Goal: Task Accomplishment & Management: Manage account settings

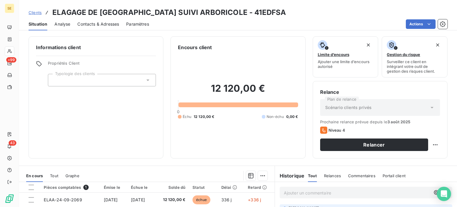
scroll to position [89, 0]
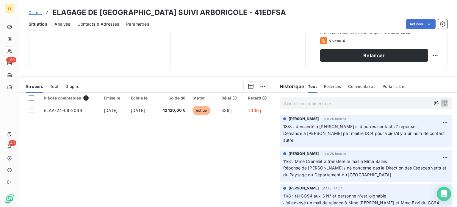
click at [87, 198] on div "Pièces comptables 1 Émise le Échue le Solde dû Statut Délai Retard ELAA-24-09-2…" at bounding box center [147, 150] width 256 height 115
click at [31, 12] on span "Clients" at bounding box center [35, 12] width 13 height 5
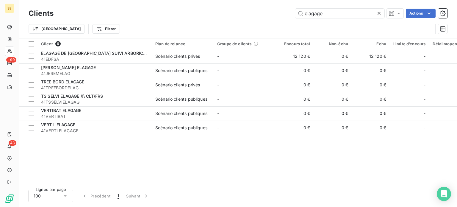
drag, startPoint x: 326, startPoint y: 13, endPoint x: 243, endPoint y: 14, distance: 83.3
click at [244, 14] on div "elagage Actions" at bounding box center [254, 14] width 387 height 10
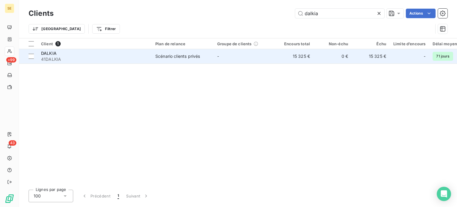
type input "dalkia"
click at [152, 62] on td "Scénario clients privés" at bounding box center [183, 56] width 62 height 14
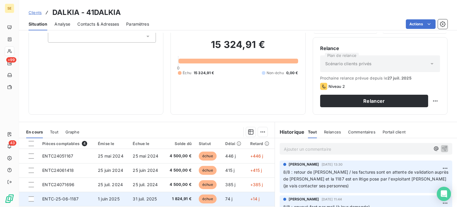
scroll to position [89, 0]
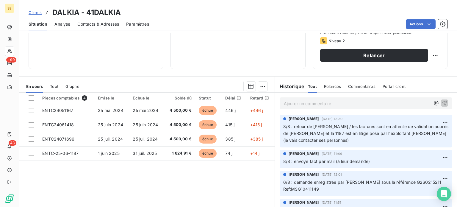
click at [36, 13] on span "Clients" at bounding box center [35, 12] width 13 height 5
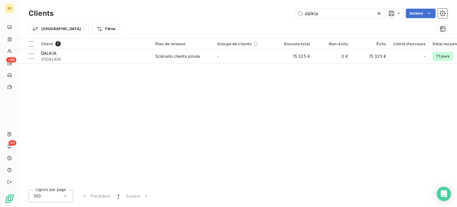
drag, startPoint x: 337, startPoint y: 10, endPoint x: 251, endPoint y: 12, distance: 86.0
click at [251, 12] on div "dalkia Actions" at bounding box center [254, 14] width 387 height 10
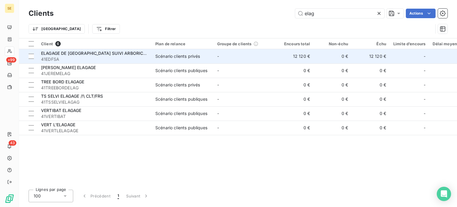
type input "elag"
click at [145, 55] on div "ELAGAGE DE [GEOGRAPHIC_DATA] SUIVI ARBORICOLE" at bounding box center [94, 53] width 107 height 6
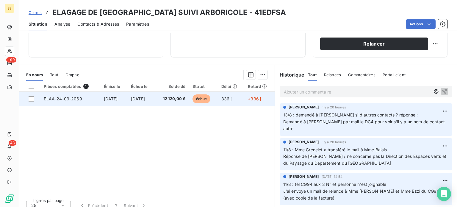
scroll to position [107, 0]
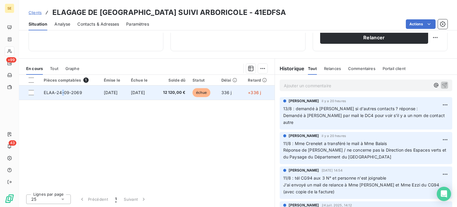
click at [60, 93] on span "ELAA-24-09-2069" at bounding box center [63, 92] width 38 height 5
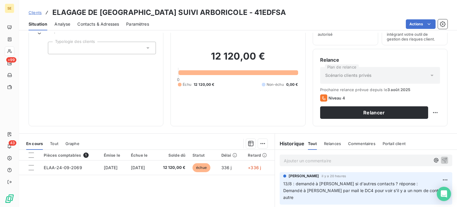
scroll to position [89, 0]
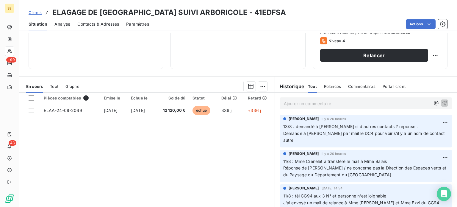
click at [103, 25] on span "Contacts & Adresses" at bounding box center [98, 24] width 42 height 6
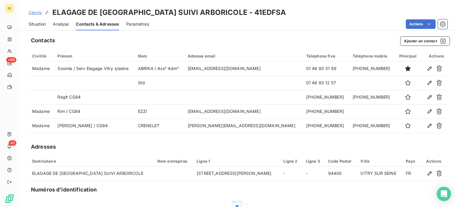
click at [40, 26] on span "Situation" at bounding box center [37, 24] width 17 height 6
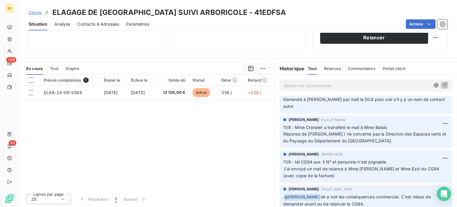
scroll to position [30, 0]
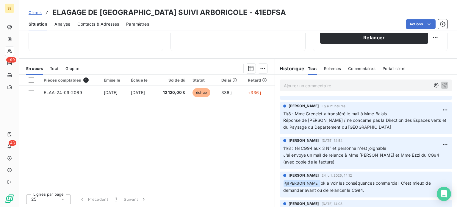
click at [109, 23] on span "Contacts & Adresses" at bounding box center [98, 24] width 42 height 6
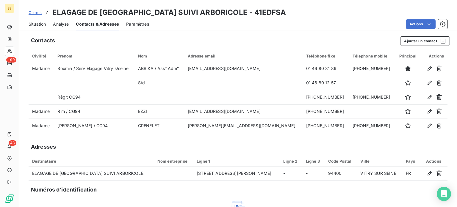
click at [37, 26] on span "Situation" at bounding box center [37, 24] width 17 height 6
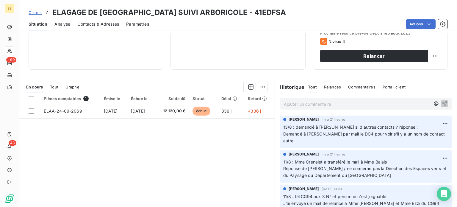
scroll to position [107, 0]
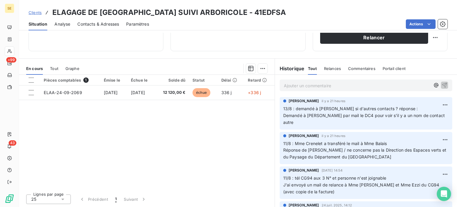
click at [222, 31] on div "Clients ELAGAGE DE [GEOGRAPHIC_DATA] SUIVI ARBORICOLE - 41EDFSA Situation Analy…" at bounding box center [238, 103] width 438 height 207
click at [32, 12] on span "Clients" at bounding box center [35, 12] width 13 height 5
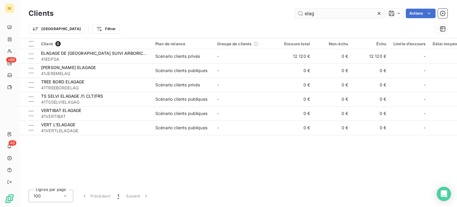
click at [335, 10] on div "Clients elag Actions" at bounding box center [238, 13] width 419 height 12
drag, startPoint x: 330, startPoint y: 13, endPoint x: 269, endPoint y: 13, distance: 61.0
click at [270, 12] on div "elag Actions" at bounding box center [254, 14] width 387 height 10
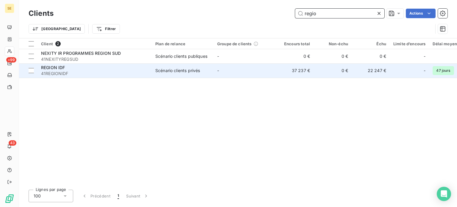
type input "regio"
click at [131, 74] on span "41REGIONIDF" at bounding box center [94, 74] width 107 height 6
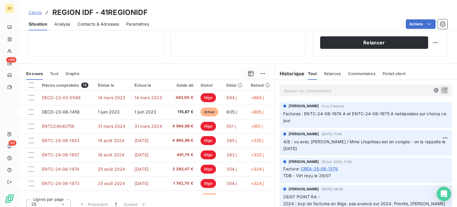
scroll to position [107, 0]
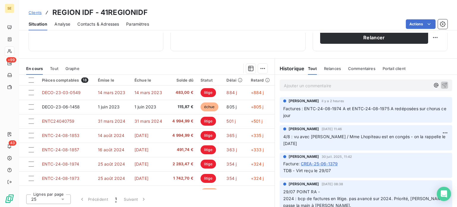
click at [101, 24] on span "Contacts & Adresses" at bounding box center [98, 24] width 42 height 6
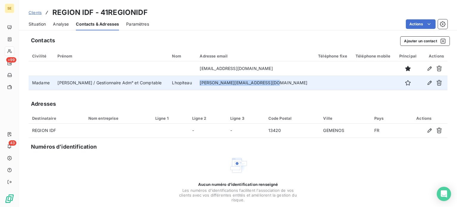
drag, startPoint x: 205, startPoint y: 82, endPoint x: 269, endPoint y: 83, distance: 63.7
click at [269, 83] on td "[PERSON_NAME][EMAIL_ADDRESS][DOMAIN_NAME]" at bounding box center [255, 83] width 118 height 14
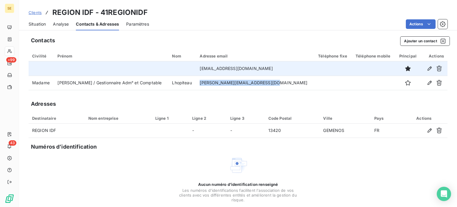
copy td "[PERSON_NAME][EMAIL_ADDRESS][DOMAIN_NAME]"
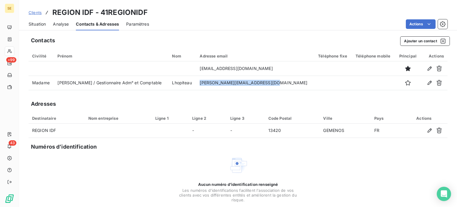
drag, startPoint x: 41, startPoint y: 24, endPoint x: 43, endPoint y: 32, distance: 7.9
click at [40, 24] on span "Situation" at bounding box center [37, 24] width 17 height 6
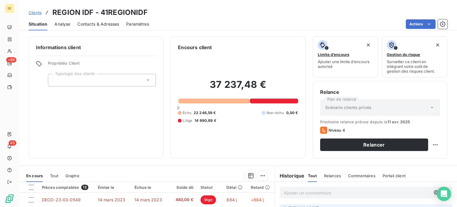
click at [56, 173] on span "Tout" at bounding box center [54, 175] width 8 height 5
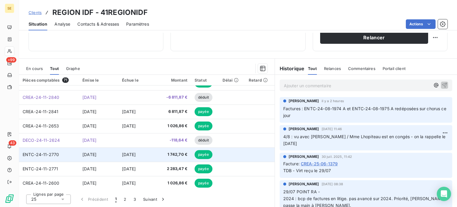
scroll to position [253, 0]
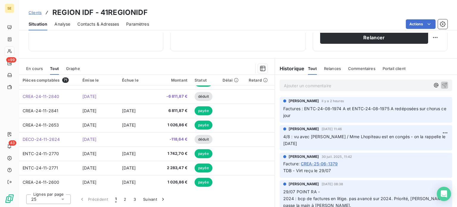
click at [65, 198] on icon at bounding box center [63, 199] width 6 height 6
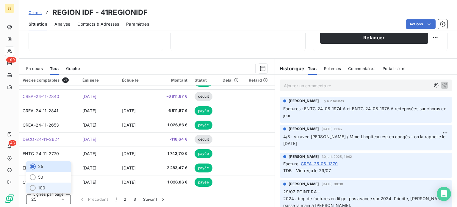
click at [39, 188] on span "100" at bounding box center [41, 188] width 7 height 6
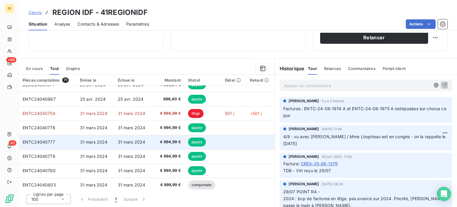
scroll to position [803, 0]
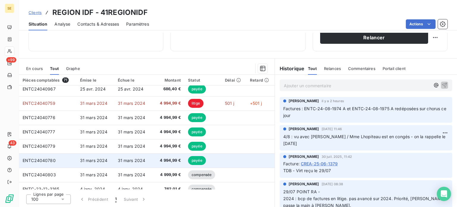
click at [190, 160] on span "payée" at bounding box center [197, 160] width 18 height 9
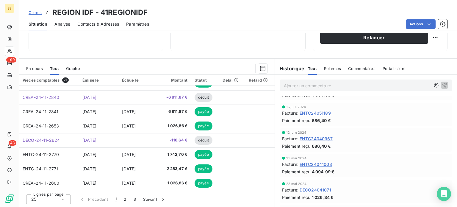
scroll to position [253, 0]
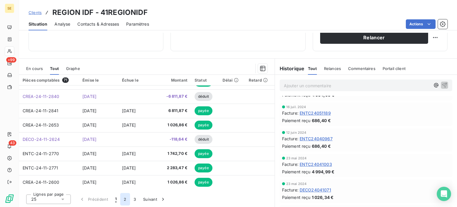
click at [124, 200] on button "2" at bounding box center [125, 199] width 10 height 12
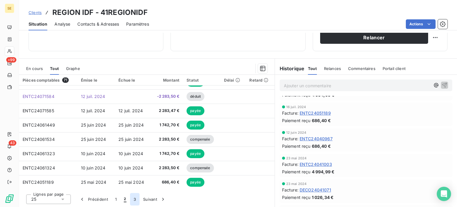
click at [134, 200] on button "3" at bounding box center [135, 199] width 10 height 12
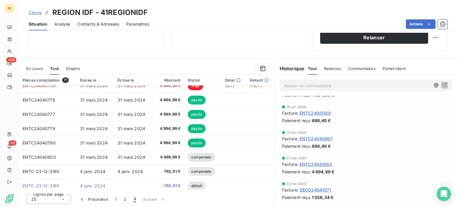
scroll to position [137, 0]
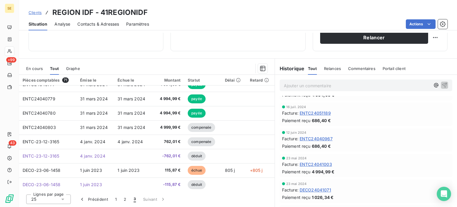
click at [331, 90] on span "ENTC24040780" at bounding box center [316, 87] width 33 height 6
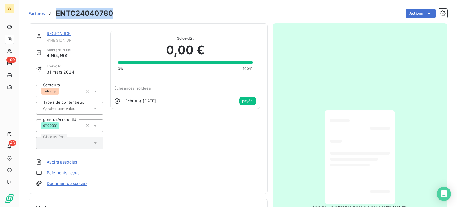
drag, startPoint x: 112, startPoint y: 14, endPoint x: 50, endPoint y: 14, distance: 62.2
click at [50, 14] on div "Factures ENTC24040780" at bounding box center [71, 13] width 85 height 11
copy h3 "ENTC24040780"
click at [32, 11] on span "Factures" at bounding box center [37, 13] width 16 height 5
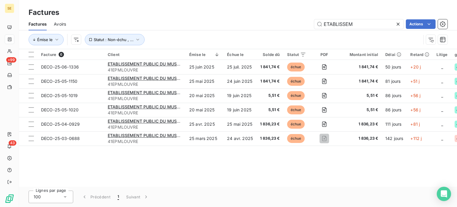
drag, startPoint x: 322, startPoint y: 28, endPoint x: 209, endPoint y: 23, distance: 112.9
click at [209, 23] on div "ETABLISSEM Actions" at bounding box center [260, 24] width 374 height 10
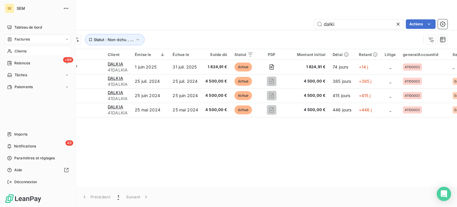
type input "dalki"
click at [19, 52] on span "Clients" at bounding box center [21, 51] width 12 height 5
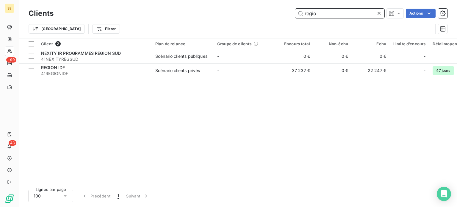
drag, startPoint x: 254, startPoint y: 17, endPoint x: 245, endPoint y: 18, distance: 8.9
click at [245, 18] on div "Clients regio Actions" at bounding box center [238, 13] width 419 height 12
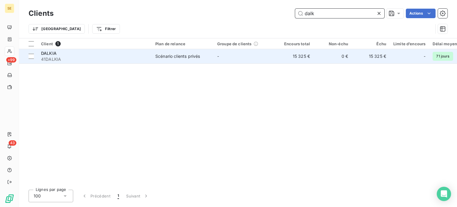
type input "dalk"
click at [124, 59] on span "41DALKIA" at bounding box center [94, 59] width 107 height 6
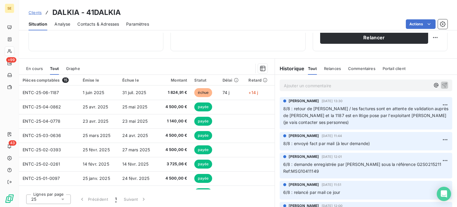
click at [35, 12] on span "Clients" at bounding box center [35, 12] width 13 height 5
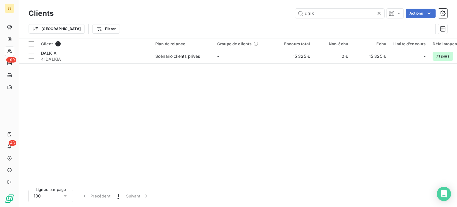
drag, startPoint x: 318, startPoint y: 14, endPoint x: 252, endPoint y: 15, distance: 65.8
click at [252, 15] on div "dalk Actions" at bounding box center [254, 14] width 387 height 10
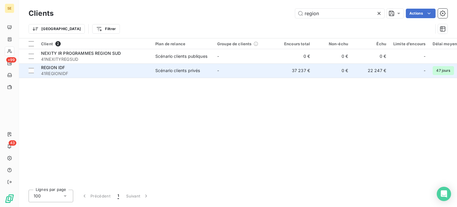
type input "region"
click at [106, 71] on span "41REGIONIDF" at bounding box center [94, 74] width 107 height 6
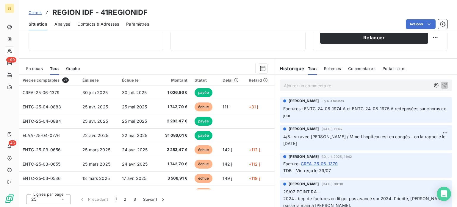
click at [359, 83] on p "Ajouter un commentaire ﻿" at bounding box center [357, 85] width 146 height 7
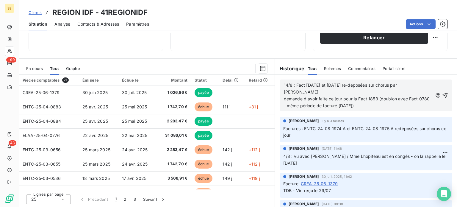
click at [340, 90] on span "14/8 : Fact [DATE] et [DATE] re-déposées sur chorus par [PERSON_NAME] demande d…" at bounding box center [357, 95] width 147 height 26
click at [382, 101] on p "14/8 : Fact [DATE] et [DATE] re-déposées sur chorus par [PERSON_NAME] demande d…" at bounding box center [358, 95] width 149 height 27
click at [346, 99] on span "14/8 : Fact [DATE] et [DATE] re-déposées sur chorus par [PERSON_NAME] demande d…" at bounding box center [358, 95] width 148 height 26
click at [442, 92] on icon "button" at bounding box center [445, 95] width 6 height 6
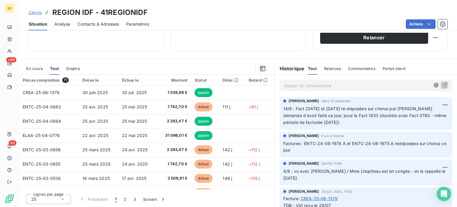
click at [313, 84] on p "Ajouter un commentaire ﻿" at bounding box center [357, 85] width 146 height 7
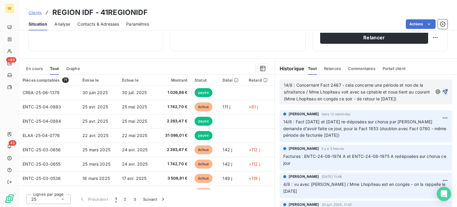
click at [442, 91] on icon "button" at bounding box center [445, 92] width 6 height 6
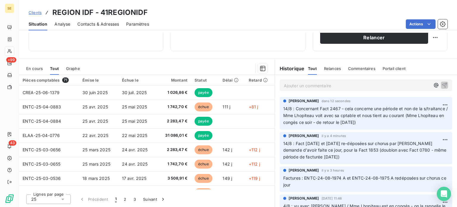
click at [99, 26] on span "Contacts & Adresses" at bounding box center [98, 24] width 42 height 6
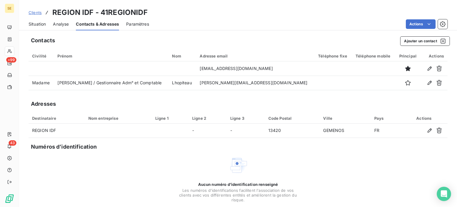
click at [36, 12] on span "Clients" at bounding box center [35, 12] width 13 height 5
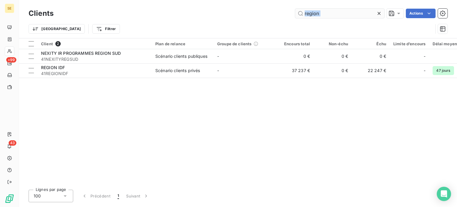
drag, startPoint x: 331, startPoint y: 21, endPoint x: 315, endPoint y: 13, distance: 17.7
click at [316, 13] on div "Clients region Actions Trier Filtrer" at bounding box center [238, 22] width 419 height 31
drag, startPoint x: 315, startPoint y: 13, endPoint x: 306, endPoint y: 14, distance: 9.3
click at [308, 14] on input "region" at bounding box center [339, 14] width 89 height 10
drag, startPoint x: 337, startPoint y: 10, endPoint x: 264, endPoint y: 15, distance: 72.8
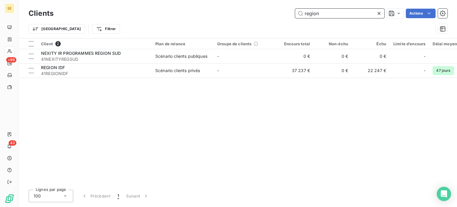
click at [265, 13] on div "region Actions" at bounding box center [254, 14] width 387 height 10
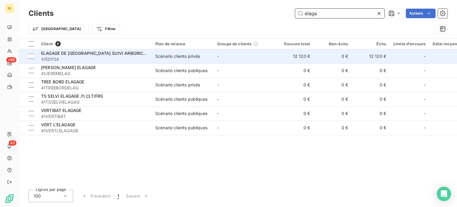
type input "elaga"
click at [93, 60] on span "41EDFSA" at bounding box center [94, 59] width 107 height 6
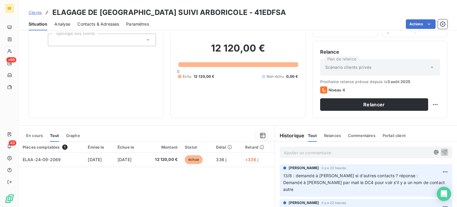
scroll to position [89, 0]
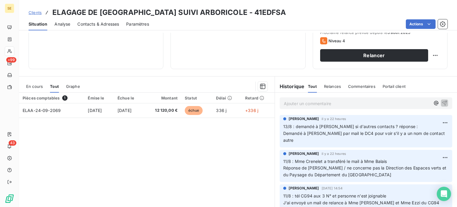
click at [104, 25] on span "Contacts & Adresses" at bounding box center [98, 24] width 42 height 6
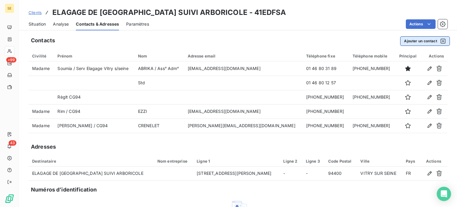
click at [408, 38] on button "Ajouter un contact" at bounding box center [425, 41] width 50 height 10
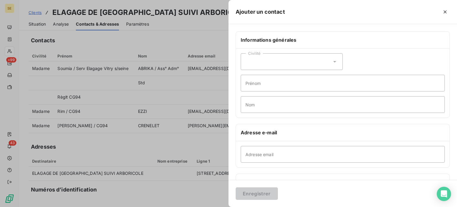
click at [332, 62] on icon at bounding box center [335, 62] width 6 height 6
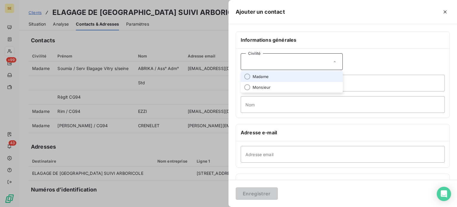
click at [261, 76] on span "Madame" at bounding box center [261, 77] width 16 height 6
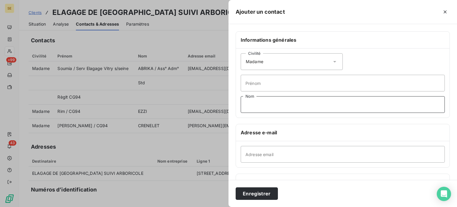
click at [251, 106] on input "Nom" at bounding box center [343, 104] width 204 height 17
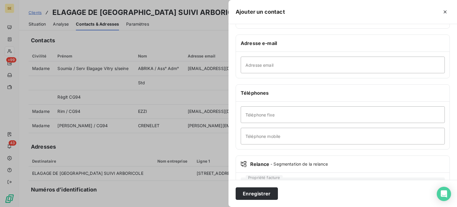
type input "Balais"
click at [273, 138] on input "Téléphone mobile" at bounding box center [343, 136] width 204 height 17
type input "[PHONE_NUMBER]"
click at [236, 187] on button "Enregistrer" at bounding box center [257, 193] width 42 height 12
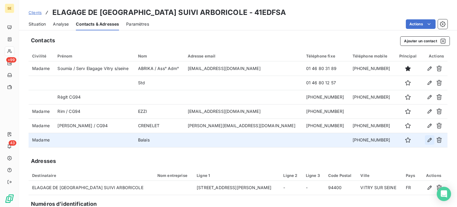
click at [427, 141] on icon "button" at bounding box center [430, 140] width 6 height 6
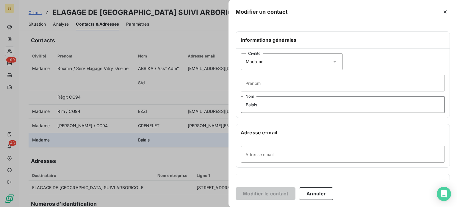
drag, startPoint x: 265, startPoint y: 105, endPoint x: 212, endPoint y: 99, distance: 52.9
click at [212, 207] on div "Modifier un contact Informations générales Civilité Madame Prénom Balais Nom Ad…" at bounding box center [228, 207] width 457 height 0
type input "BALAIS"
click at [236, 187] on button "Modifier le contact" at bounding box center [266, 193] width 60 height 12
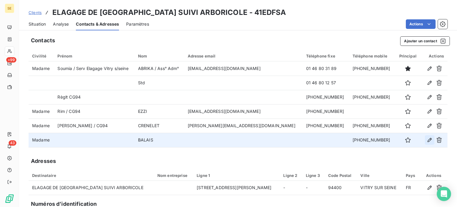
click at [427, 141] on icon "button" at bounding box center [430, 140] width 6 height 6
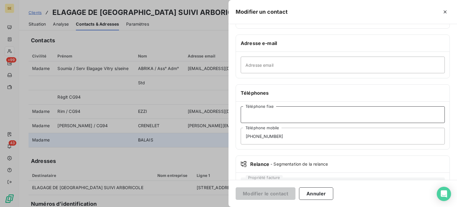
click at [264, 114] on input "Téléphone fixe" at bounding box center [343, 114] width 204 height 17
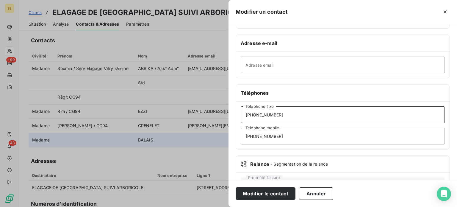
type input "[PHONE_NUMBER]"
click at [298, 65] on input "Adresse email" at bounding box center [343, 65] width 204 height 17
paste input "[PERSON_NAME][EMAIL_ADDRESS][DOMAIN_NAME]"
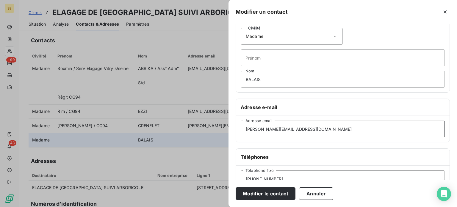
scroll to position [0, 0]
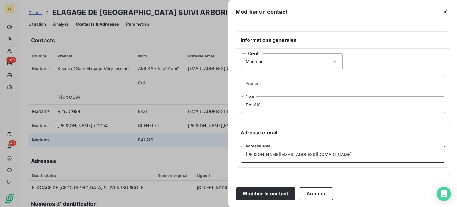
type input "[PERSON_NAME][EMAIL_ADDRESS][DOMAIN_NAME]"
click at [254, 83] on input "Prénom" at bounding box center [343, 83] width 204 height 17
type input "c"
type input "[PERSON_NAME] / CG94"
click at [236, 187] on button "Modifier le contact" at bounding box center [266, 193] width 60 height 12
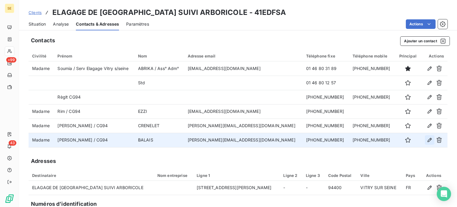
click at [428, 141] on icon "button" at bounding box center [430, 140] width 4 height 4
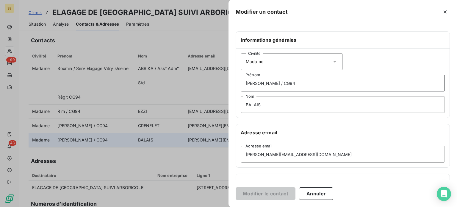
click at [289, 83] on input "[PERSON_NAME] / CG94" at bounding box center [343, 83] width 204 height 17
click at [311, 86] on input "[PERSON_NAME] / CG94 - Re" at bounding box center [343, 83] width 204 height 17
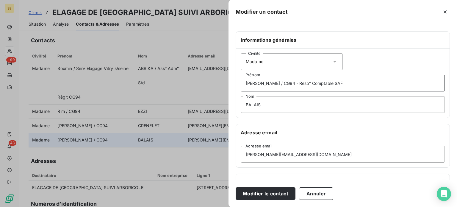
type input "[PERSON_NAME] / CG94 - Resp° Comptable SAF"
click at [236, 187] on button "Modifier le contact" at bounding box center [266, 193] width 60 height 12
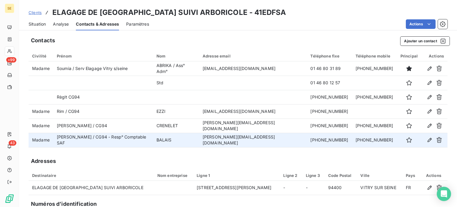
drag, startPoint x: 40, startPoint y: 23, endPoint x: 48, endPoint y: 22, distance: 8.1
click at [40, 22] on span "Situation" at bounding box center [37, 24] width 17 height 6
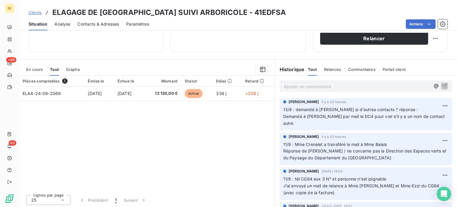
scroll to position [107, 0]
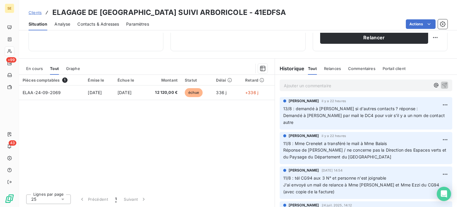
click at [294, 88] on p "Ajouter un commentaire ﻿" at bounding box center [357, 85] width 146 height 7
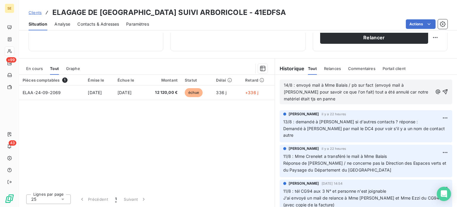
click at [373, 84] on span "14/8 : envoyé mail à Mme Balais / pb sur fact (envoyé mail à [PERSON_NAME] pour…" at bounding box center [357, 91] width 146 height 19
click at [323, 99] on p "14/8 : envoyé mail à Mme Balais / pb sur fact 2069 (envoyé mail à [PERSON_NAME]…" at bounding box center [358, 92] width 149 height 21
click at [371, 91] on span "14/8 : envoyé mail à Mme Balais / pb sur fact 2069 (envoyé mail à [PERSON_NAME]…" at bounding box center [357, 91] width 146 height 19
click at [335, 98] on p "14/8 : envoyé mail à Mme Balais / pb sur fact 2069 (envoyé mail à [PERSON_NAME]…" at bounding box center [358, 92] width 149 height 21
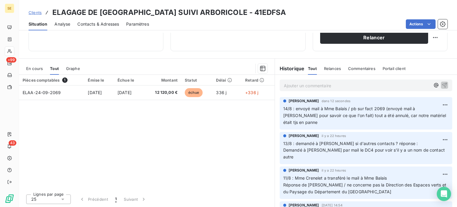
click at [36, 12] on span "Clients" at bounding box center [35, 12] width 13 height 5
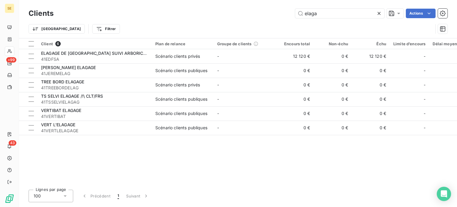
drag, startPoint x: 300, startPoint y: 12, endPoint x: 257, endPoint y: 14, distance: 43.2
click at [257, 14] on div "elaga Actions" at bounding box center [254, 14] width 387 height 10
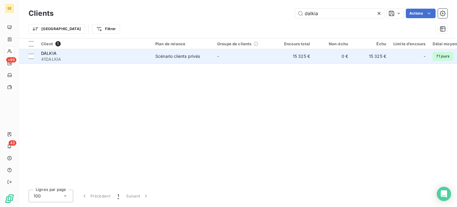
type input "dalkia"
click at [194, 60] on td "Scénario clients privés" at bounding box center [183, 56] width 62 height 14
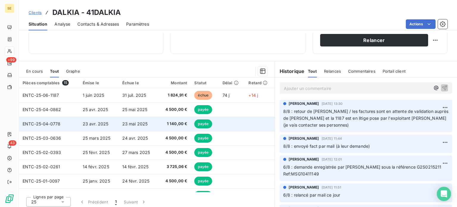
scroll to position [107, 0]
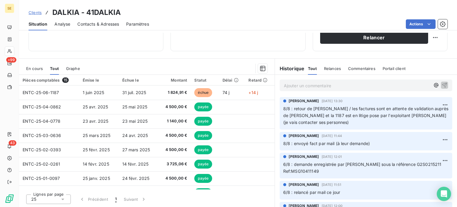
click at [293, 86] on p "Ajouter un commentaire ﻿" at bounding box center [357, 85] width 146 height 7
click at [295, 89] on p "14/8 : mail de [PERSON_NAME]" at bounding box center [357, 85] width 146 height 7
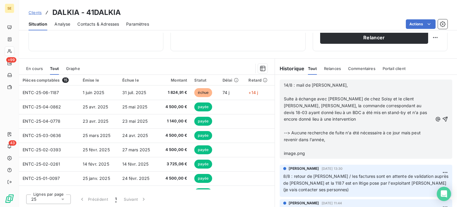
click at [284, 87] on span "14/8 : mail de [PERSON_NAME]," at bounding box center [316, 84] width 64 height 5
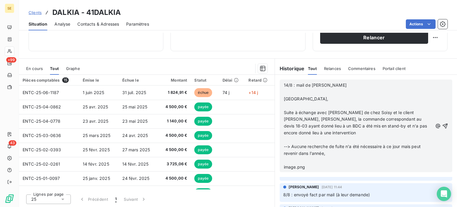
scroll to position [0, 0]
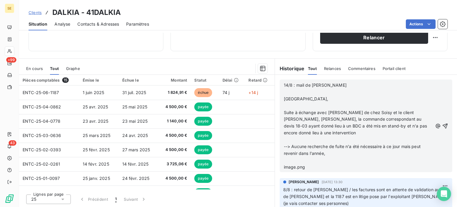
click at [301, 168] on span "image.png" at bounding box center [294, 166] width 21 height 5
drag, startPoint x: 301, startPoint y: 168, endPoint x: 279, endPoint y: 168, distance: 21.7
click at [280, 168] on div "14/8 : mail de [PERSON_NAME] Bonjour, ﻿ Suite à échange avec [PERSON_NAME] de c…" at bounding box center [366, 125] width 173 height 93
click at [320, 165] on p "Fact 1187" at bounding box center [358, 167] width 149 height 7
click at [358, 85] on p "14/8 : mail de [PERSON_NAME] [GEOGRAPHIC_DATA]," at bounding box center [358, 92] width 149 height 21
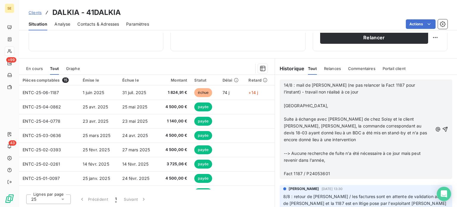
click at [316, 98] on p "14/8 : mail de [PERSON_NAME] (ne pas relancer la Fact 1187 pour l'instant) - tr…" at bounding box center [358, 95] width 149 height 27
click at [301, 173] on span "Fact 1187 / P24053601" at bounding box center [307, 173] width 46 height 5
click at [442, 127] on icon "button" at bounding box center [445, 129] width 6 height 6
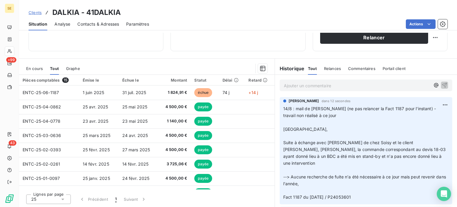
click at [36, 13] on span "Clients" at bounding box center [35, 12] width 13 height 5
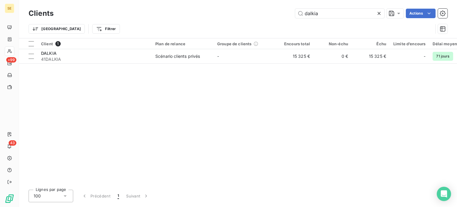
drag, startPoint x: 330, startPoint y: 15, endPoint x: 245, endPoint y: 17, distance: 85.1
click at [245, 17] on div "dalkia Actions" at bounding box center [254, 14] width 387 height 10
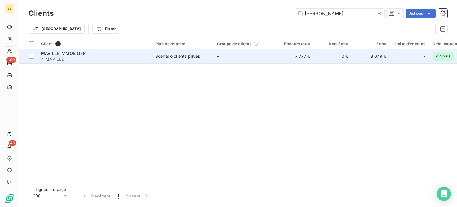
type input "[PERSON_NAME]"
click at [76, 57] on span "41MAVILLE" at bounding box center [94, 59] width 107 height 6
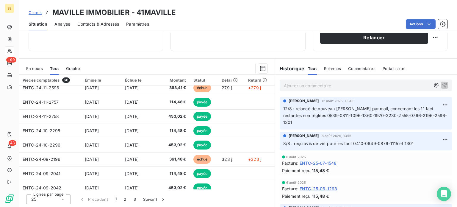
scroll to position [253, 0]
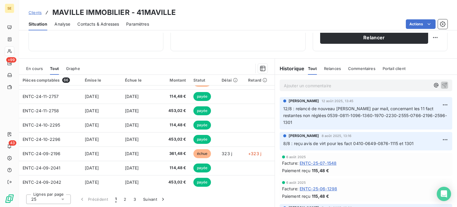
click at [38, 66] on span "En cours" at bounding box center [34, 68] width 17 height 5
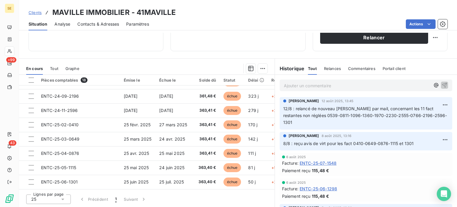
scroll to position [77, 0]
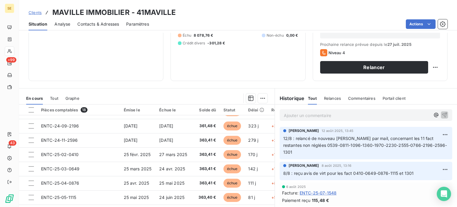
click at [302, 152] on p "12/8 : relancé de nouveau [PERSON_NAME] par mail, concernant les 11 fact restan…" at bounding box center [365, 145] width 165 height 21
click at [303, 152] on p "12/8 : relancé de nouveau [PERSON_NAME] par mail, concernant les 11 fact restan…" at bounding box center [365, 145] width 165 height 21
click at [436, 132] on html "SE +99 43 Clients MAVILLE IMMOBILIER - 41MAVILLE Situation Analyse Contacts & A…" at bounding box center [228, 103] width 457 height 207
click at [312, 156] on html "SE +99 43 Clients MAVILLE IMMOBILIER - 41MAVILLE Situation Analyse Contacts & A…" at bounding box center [228, 103] width 457 height 207
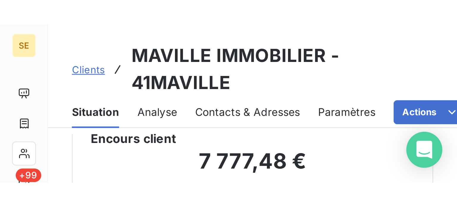
scroll to position [13, 0]
